Goal: Task Accomplishment & Management: Use online tool/utility

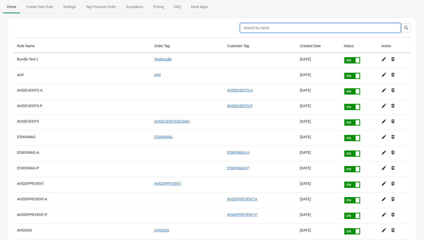
click at [381, 28] on input "text" at bounding box center [320, 27] width 160 height 9
type input "sra"
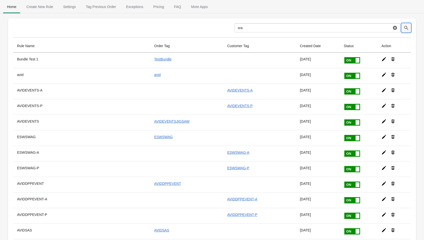
click at [407, 28] on icon "button" at bounding box center [406, 27] width 5 height 5
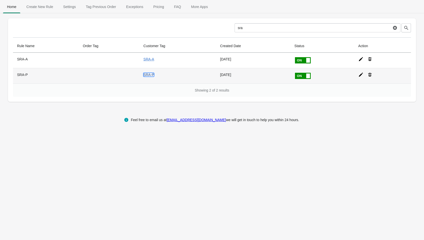
click at [152, 75] on link "SRA-P" at bounding box center [148, 75] width 11 height 4
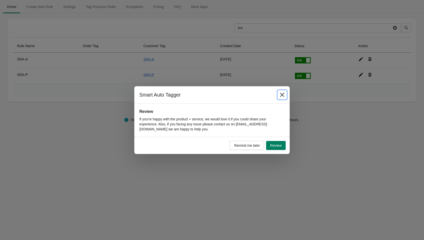
click at [282, 95] on icon "Close" at bounding box center [282, 94] width 5 height 5
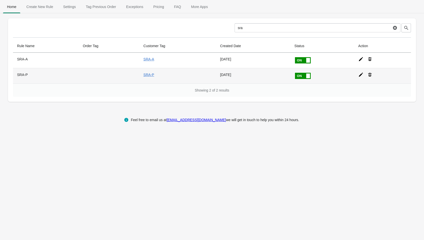
click at [360, 74] on icon at bounding box center [360, 74] width 5 height 5
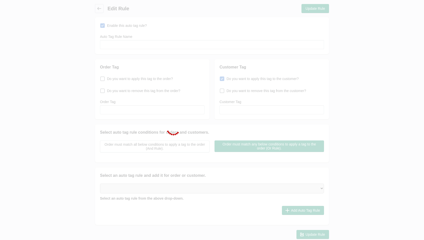
type input "SRA-P"
checkbox input "true"
type input "SRA-P"
select select "18"
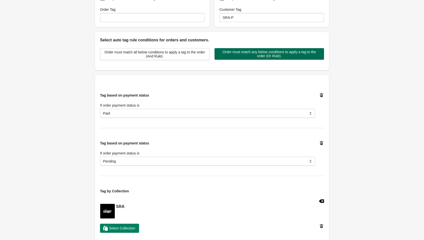
scroll to position [91, 0]
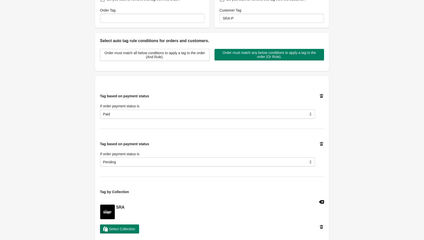
click at [321, 144] on icon at bounding box center [322, 144] width 4 height 4
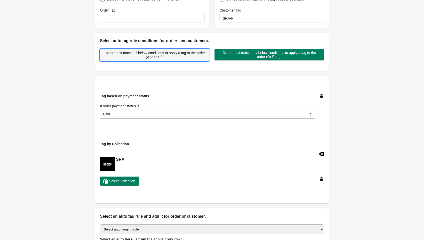
click at [139, 56] on span "Order must match all below conditions to apply a tag to the order (And Rule)." at bounding box center [154, 55] width 101 height 8
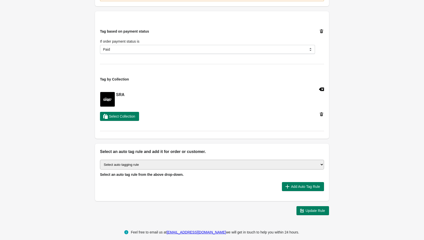
scroll to position [185, 0]
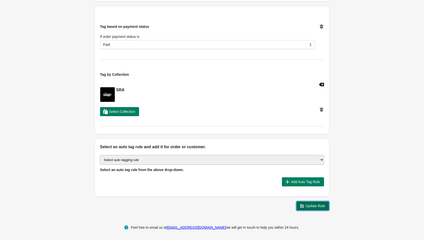
click at [311, 205] on span "Update Rule" at bounding box center [315, 206] width 20 height 4
